Goal: Task Accomplishment & Management: Manage account settings

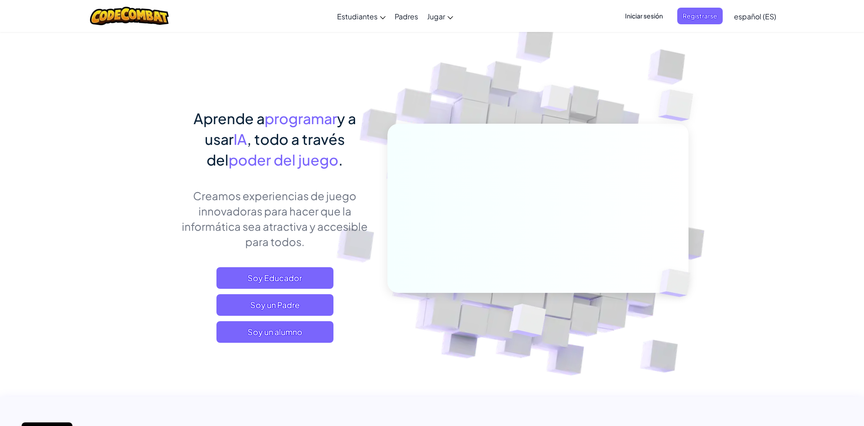
click at [645, 17] on span "Iniciar sesión" at bounding box center [644, 16] width 49 height 17
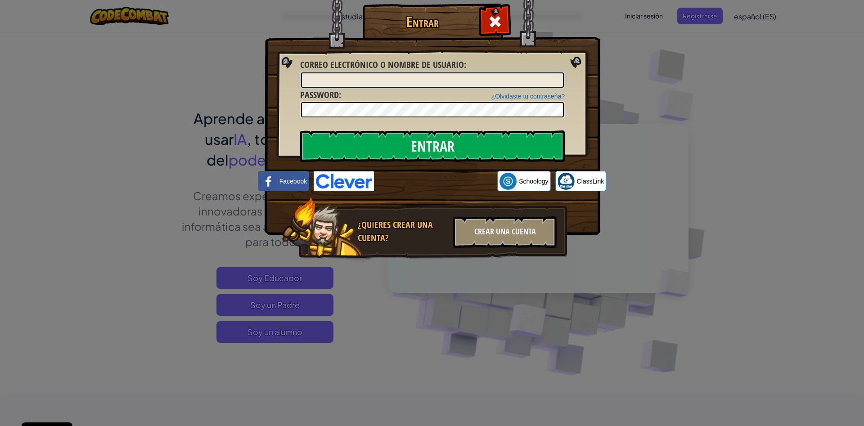
click at [478, 78] on input "Correo electrónico o nombre de usuario :" at bounding box center [432, 79] width 263 height 15
type input "[EMAIL_ADDRESS][DOMAIN_NAME]"
click at [544, 96] on link "¿Olvidaste tu contraseña?" at bounding box center [527, 96] width 73 height 7
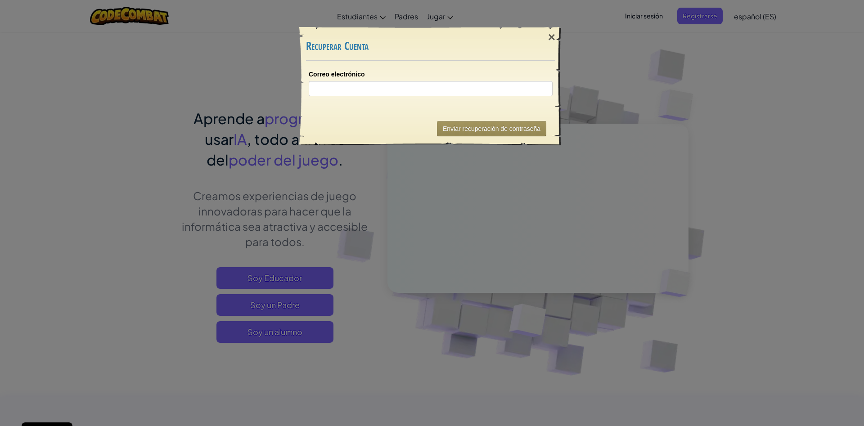
click at [390, 80] on div "Correo electrónico" at bounding box center [431, 83] width 244 height 27
click at [391, 92] on input "Correo electrónico" at bounding box center [431, 88] width 244 height 15
type input "[EMAIL_ADDRESS][DOMAIN_NAME]"
click at [473, 130] on button "Enviar recuperación de contraseña" at bounding box center [491, 128] width 109 height 15
